Goal: Ask a question

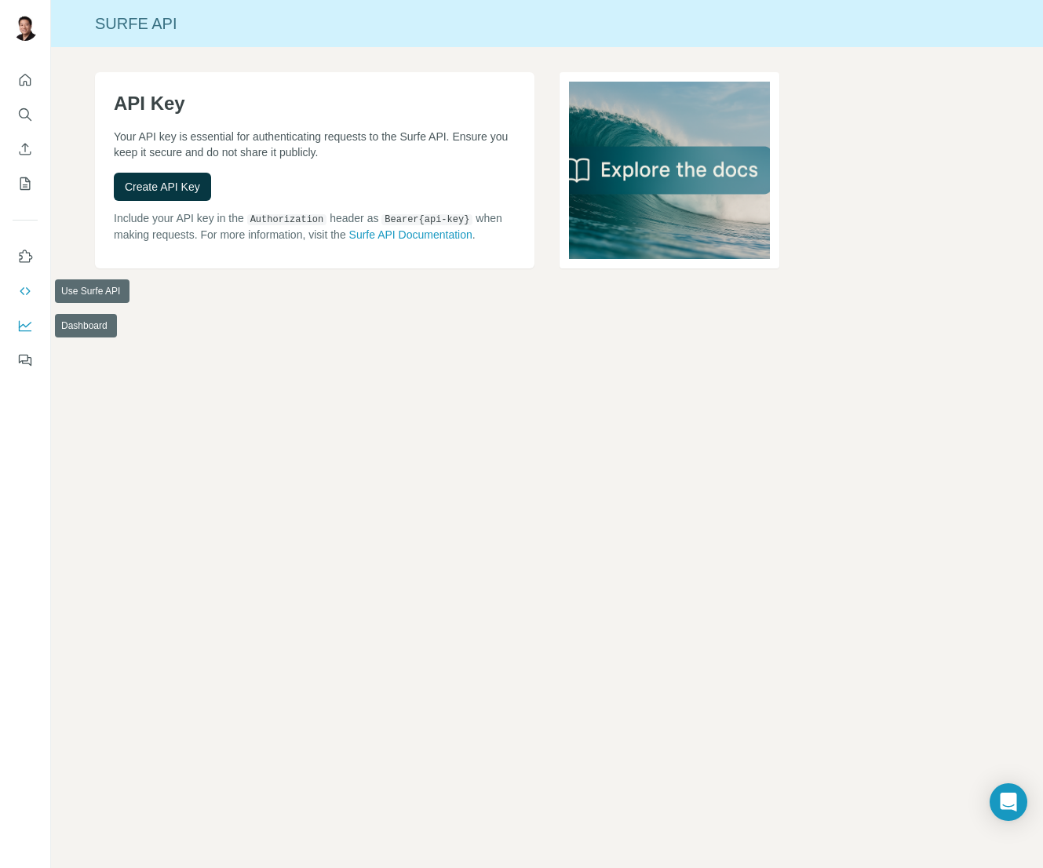
click at [30, 315] on button "Dashboard" at bounding box center [25, 326] width 25 height 28
click at [27, 195] on button "My lists" at bounding box center [25, 184] width 25 height 28
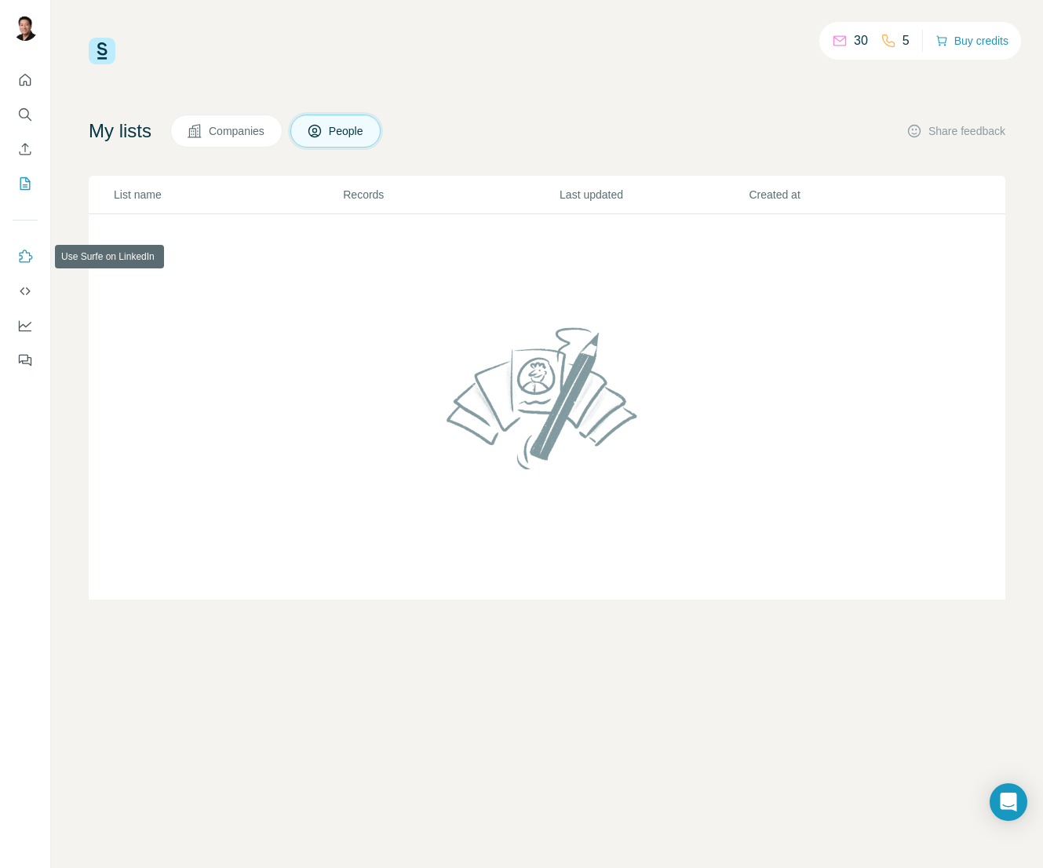
click at [24, 256] on icon "Use Surfe on LinkedIn" at bounding box center [25, 257] width 16 height 16
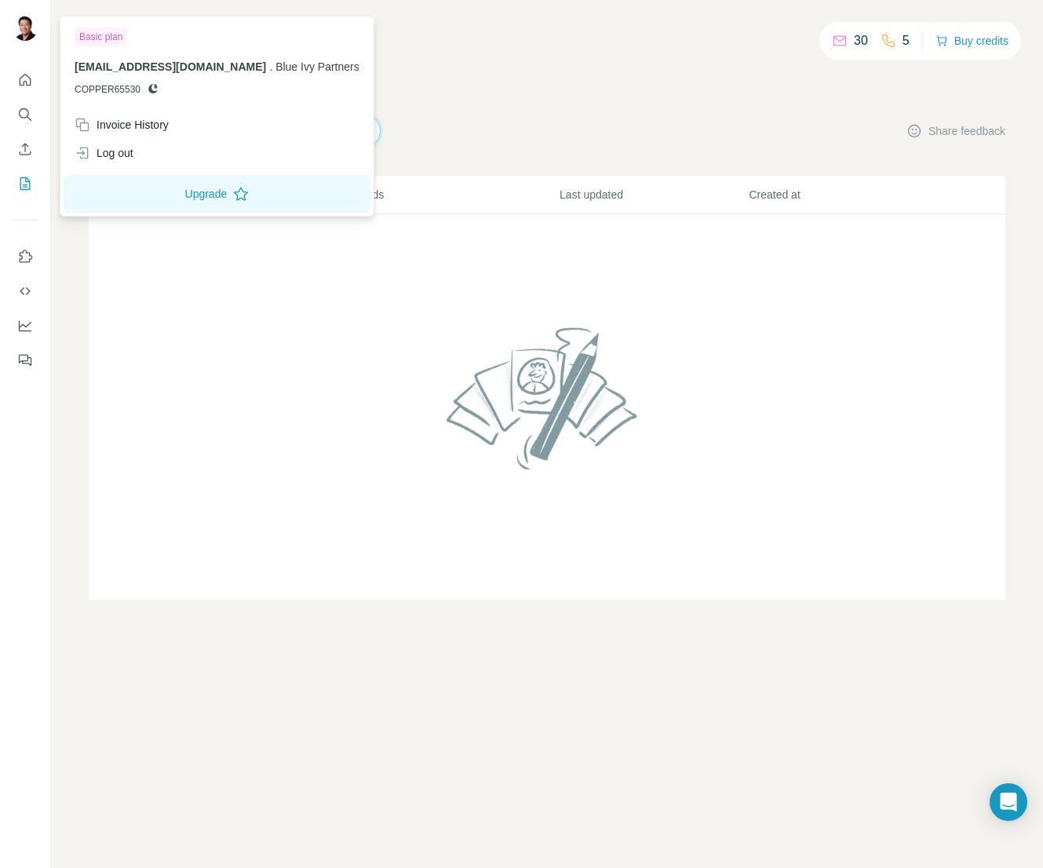
click at [27, 27] on img at bounding box center [25, 28] width 25 height 25
click at [153, 187] on button "Upgrade" at bounding box center [217, 194] width 307 height 38
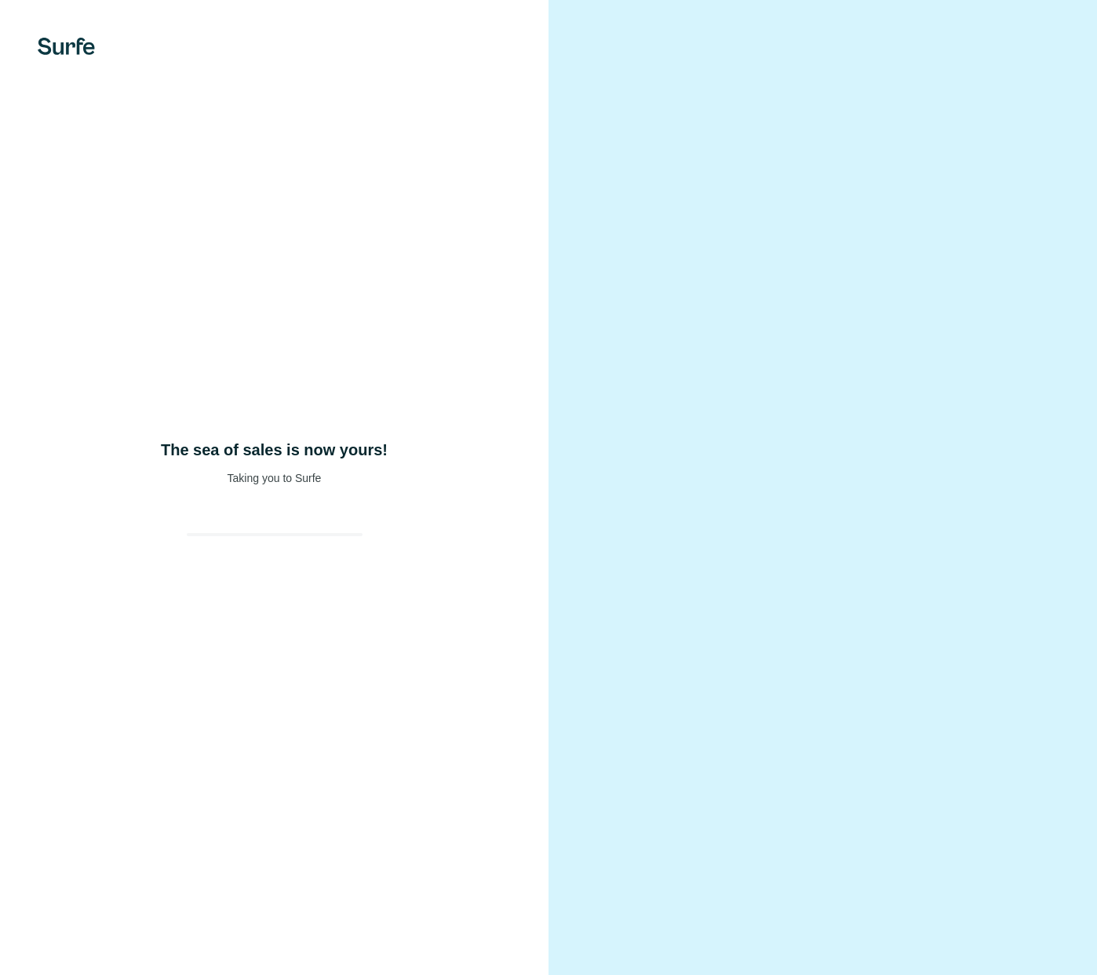
click at [308, 428] on div "The sea of sales is now yours! Taking you to Surfe" at bounding box center [274, 487] width 549 height 975
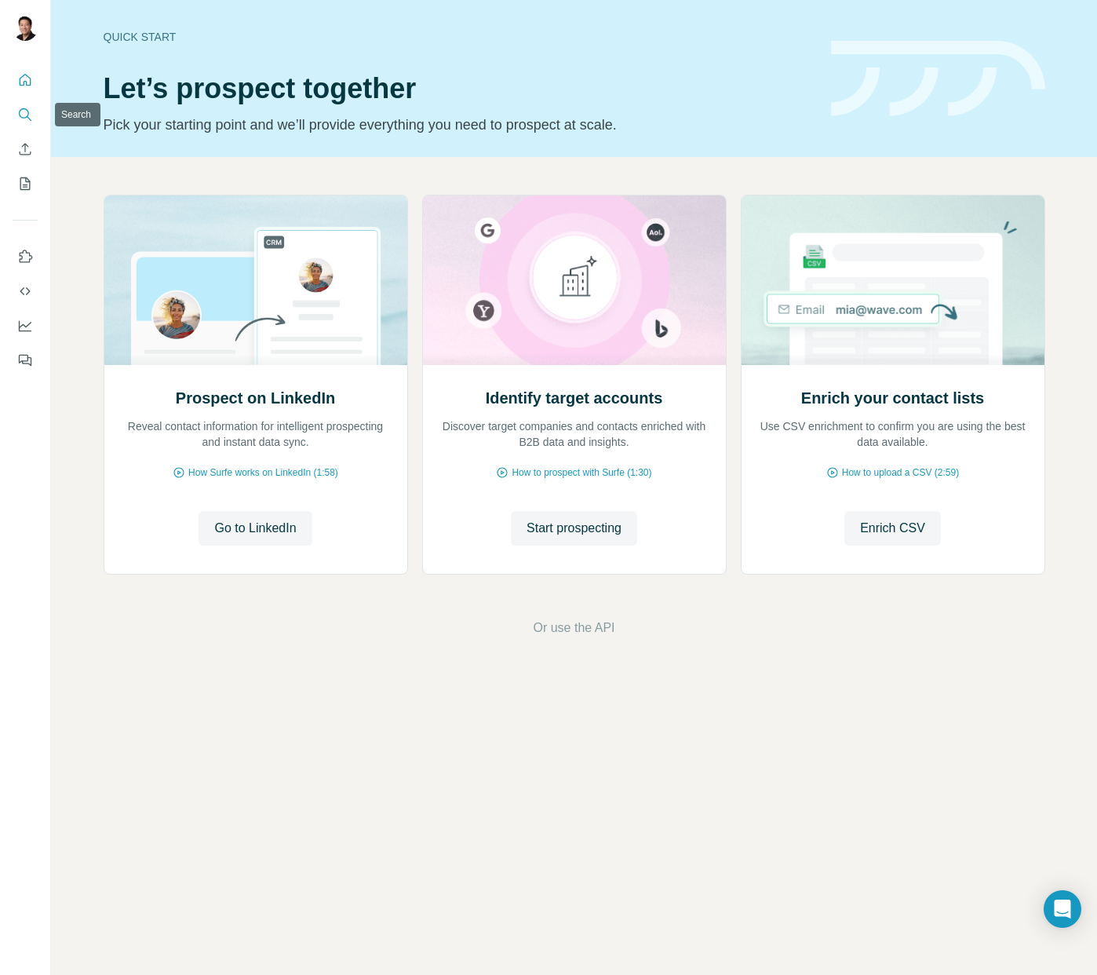
click at [27, 111] on icon "Search" at bounding box center [25, 115] width 16 height 16
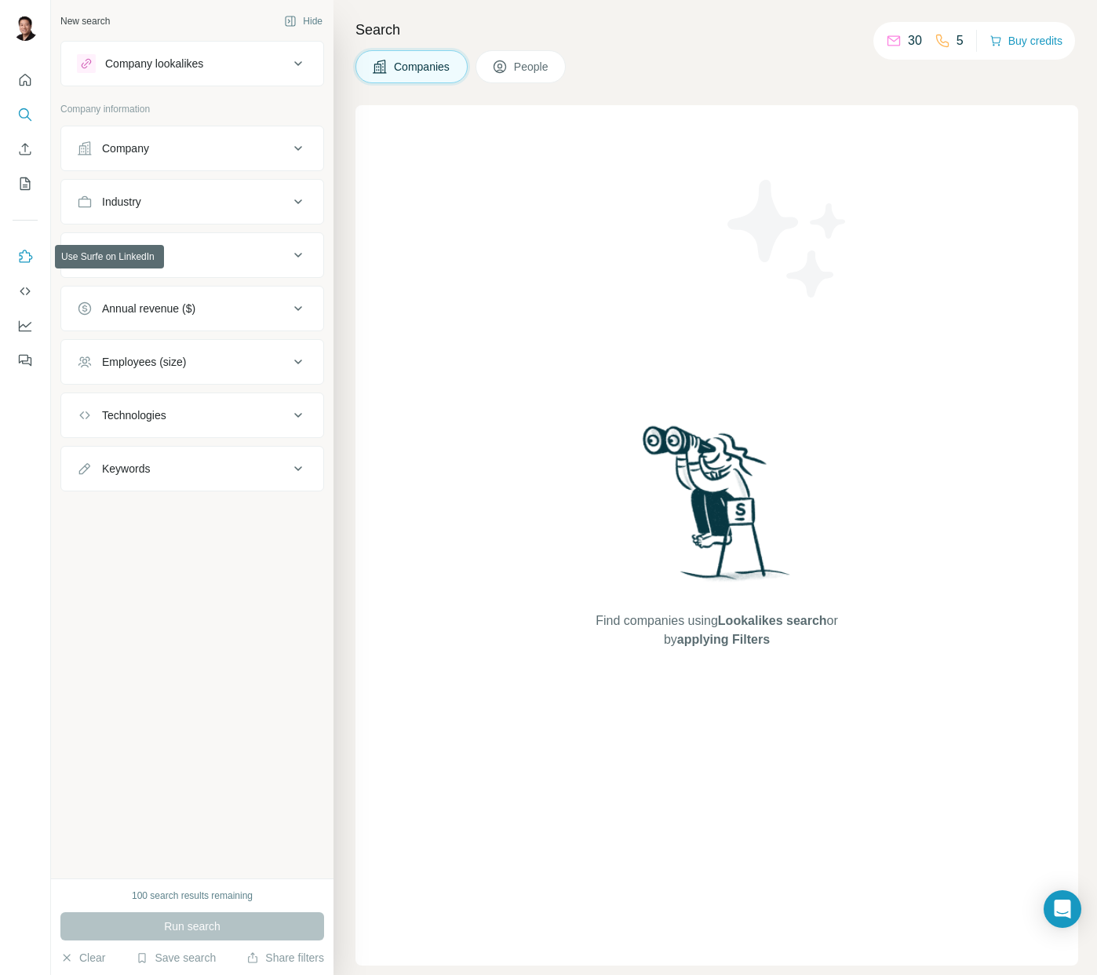
click at [25, 250] on icon "Use Surfe on LinkedIn" at bounding box center [26, 256] width 13 height 13
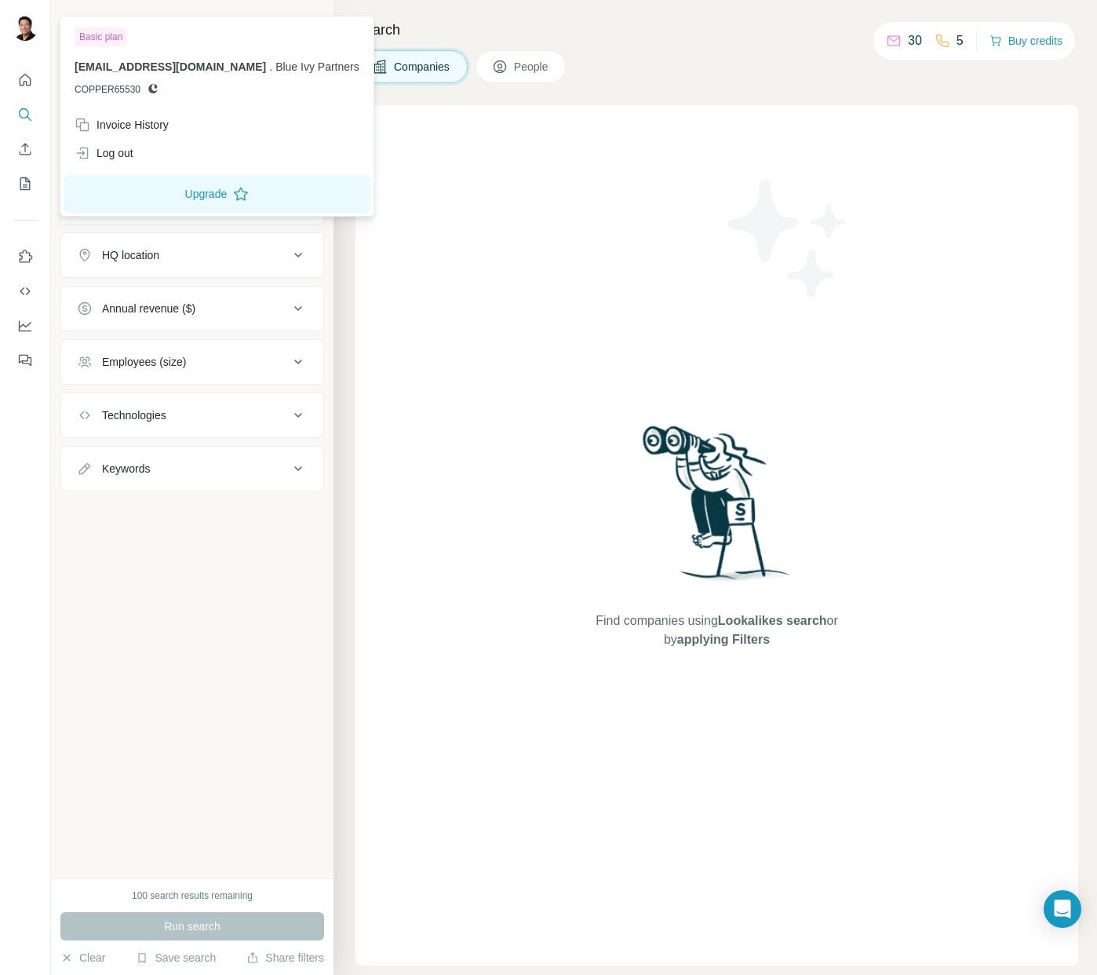
click at [30, 35] on img at bounding box center [25, 28] width 25 height 25
click at [172, 186] on button "Upgrade" at bounding box center [217, 194] width 307 height 38
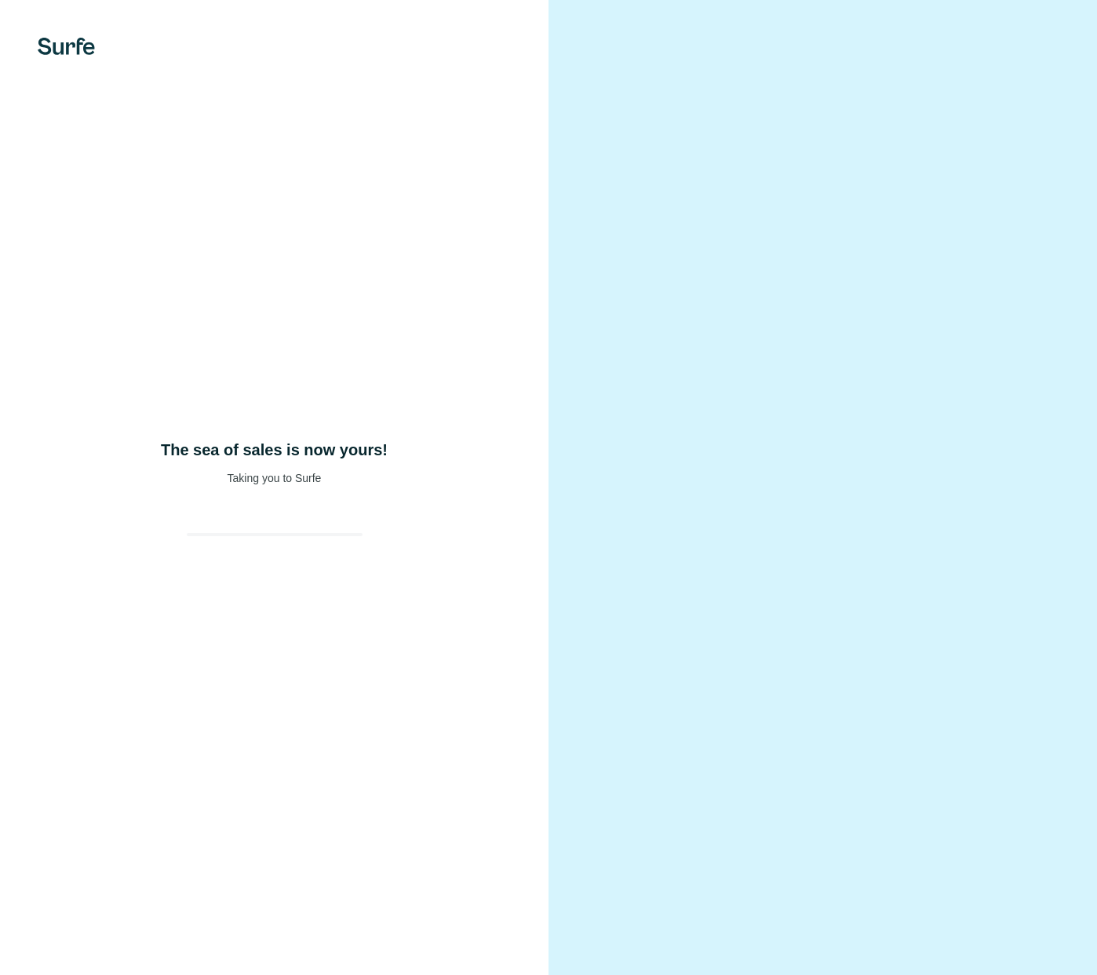
click at [272, 438] on div "The sea of sales is now yours! Taking you to Surfe" at bounding box center [274, 487] width 549 height 975
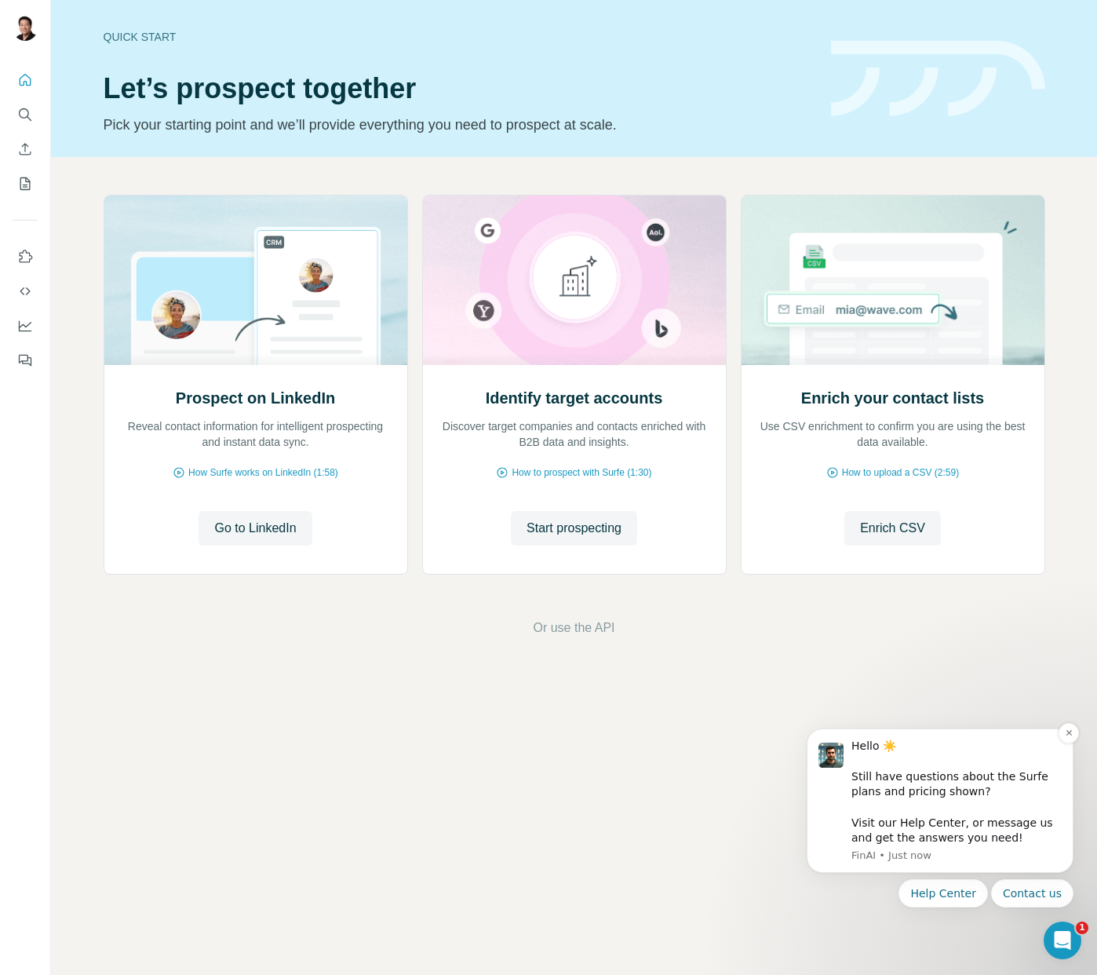
click at [918, 792] on div "Hello ☀️ ​ Still have questions about the Surfe plans and pricing shown? ​ Visi…" at bounding box center [957, 793] width 210 height 108
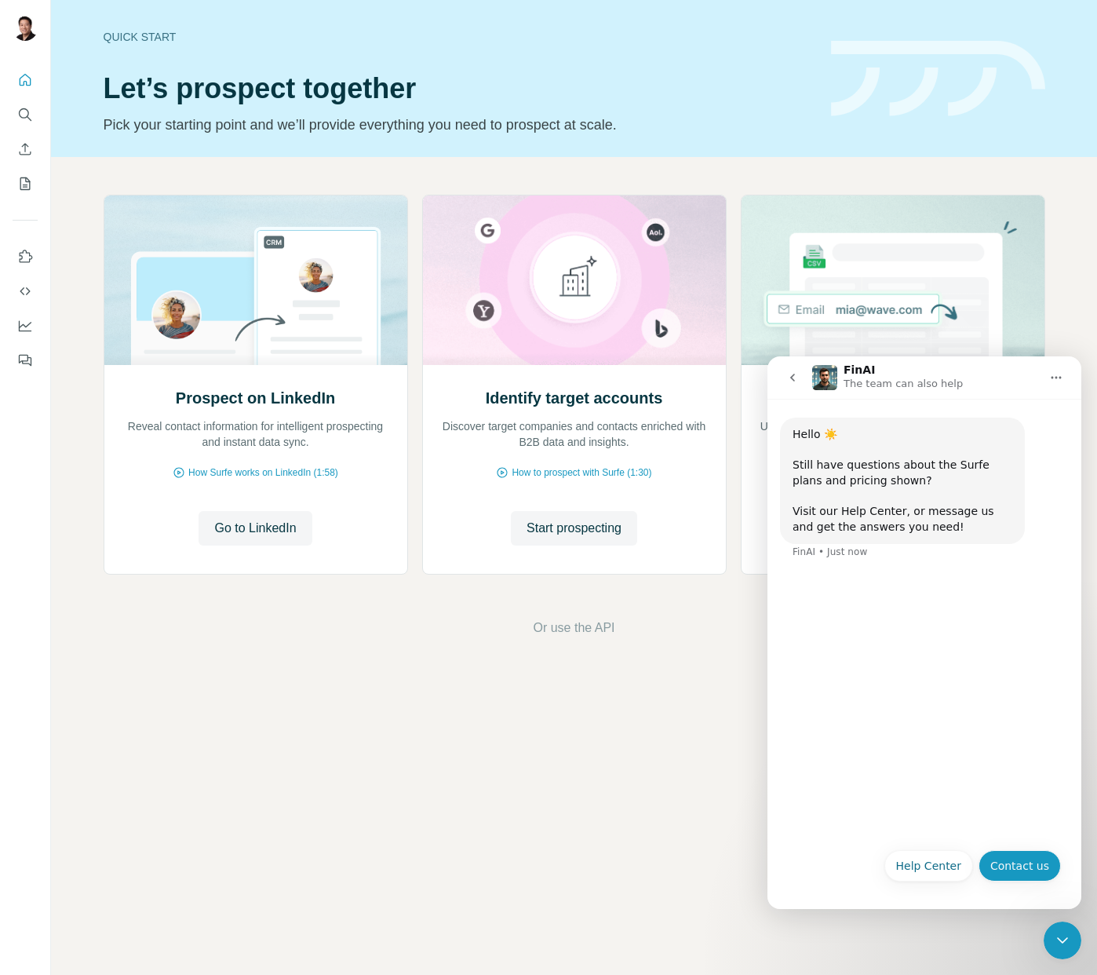
click at [1030, 861] on button "Contact us" at bounding box center [1020, 865] width 82 height 31
click at [283, 73] on h1 "Let’s prospect together" at bounding box center [458, 88] width 709 height 31
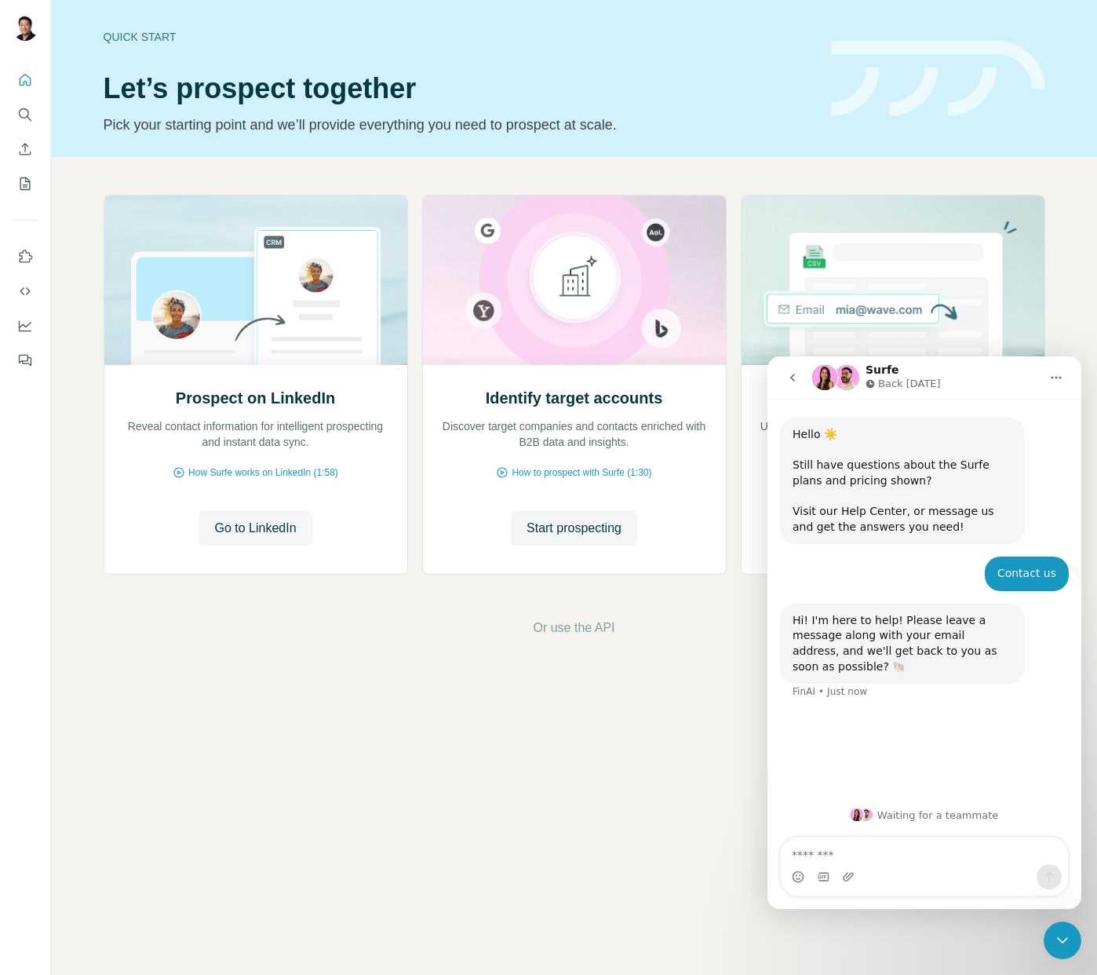
click at [890, 856] on textarea "Message…" at bounding box center [924, 851] width 287 height 27
click at [24, 328] on icon "Dashboard" at bounding box center [25, 326] width 16 height 16
